Goal: Information Seeking & Learning: Learn about a topic

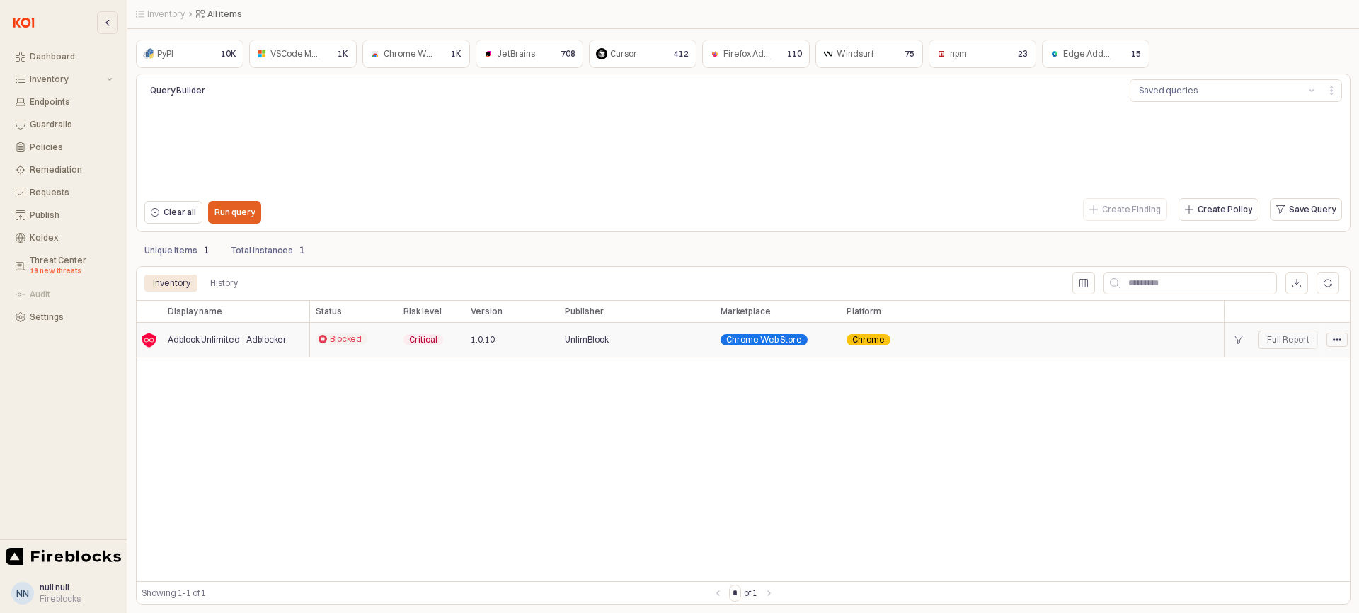
click at [1334, 340] on circle "App Frame" at bounding box center [1334, 339] width 2 height 2
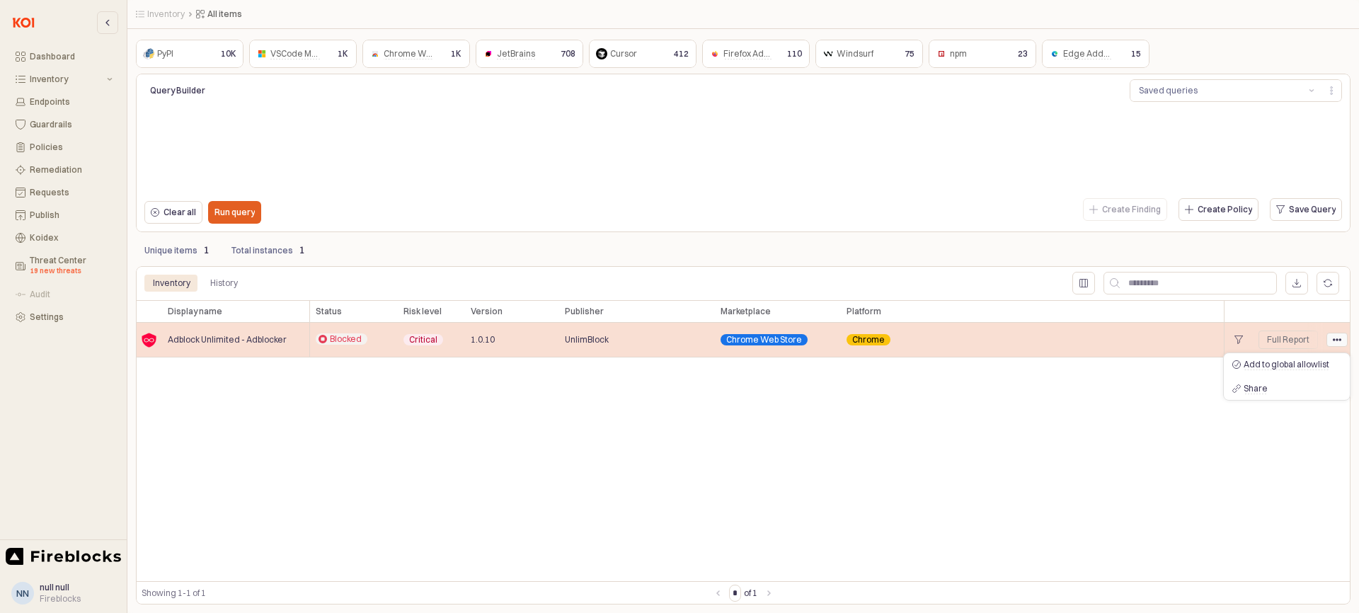
click at [1337, 338] on circle "App Frame" at bounding box center [1337, 339] width 2 height 2
click at [1285, 343] on div "Full Report" at bounding box center [1288, 339] width 42 height 11
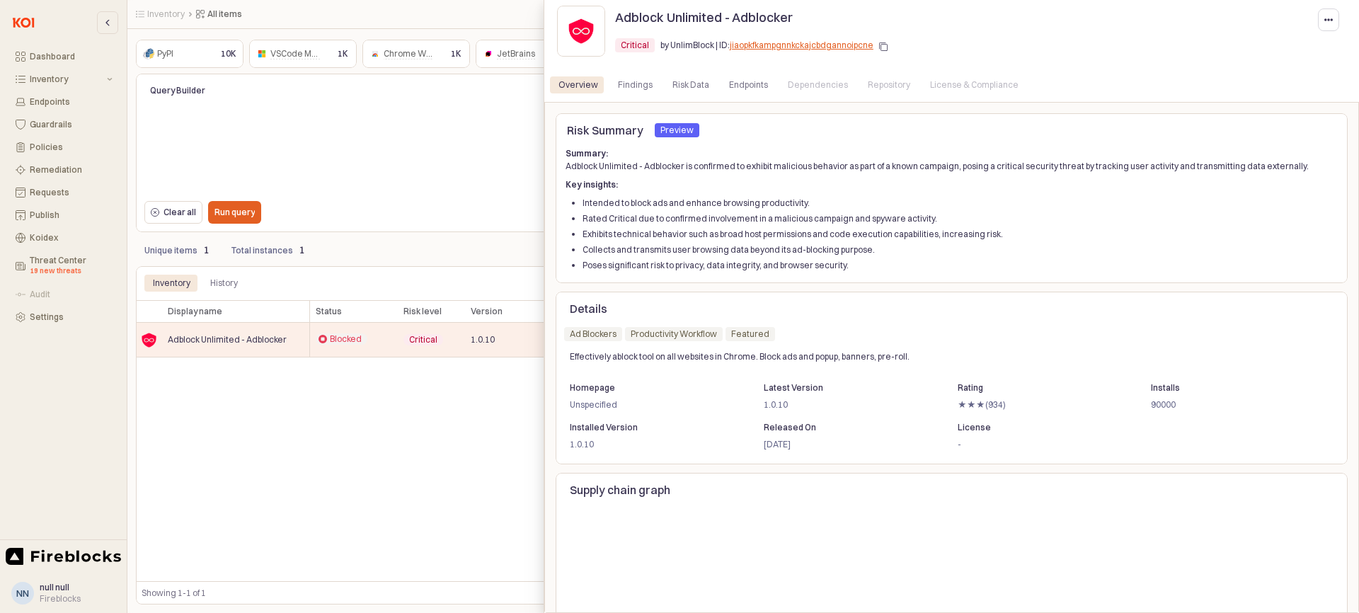
click at [1166, 453] on div at bounding box center [1240, 437] width 191 height 37
click at [738, 89] on div "Endpoints" at bounding box center [748, 84] width 39 height 17
